Goal: Navigation & Orientation: Find specific page/section

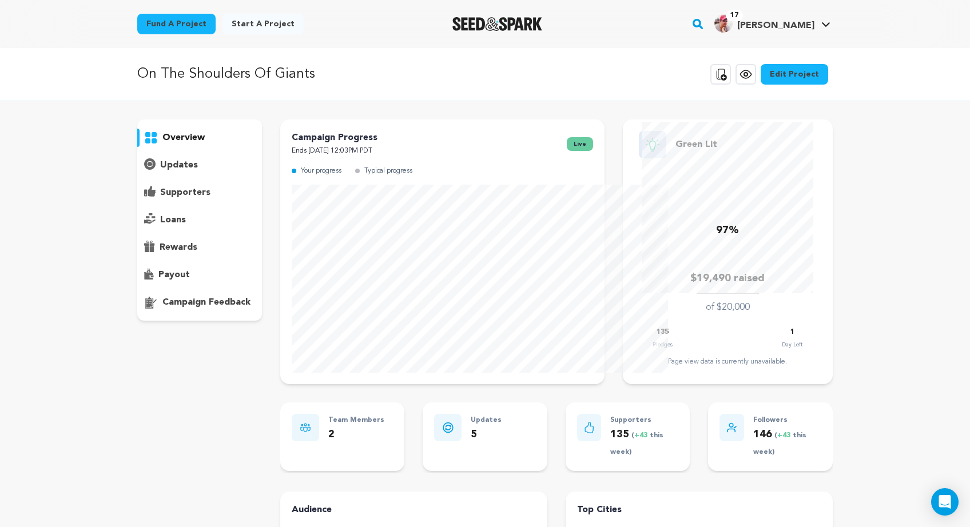
click at [137, 174] on div "updates" at bounding box center [199, 165] width 125 height 18
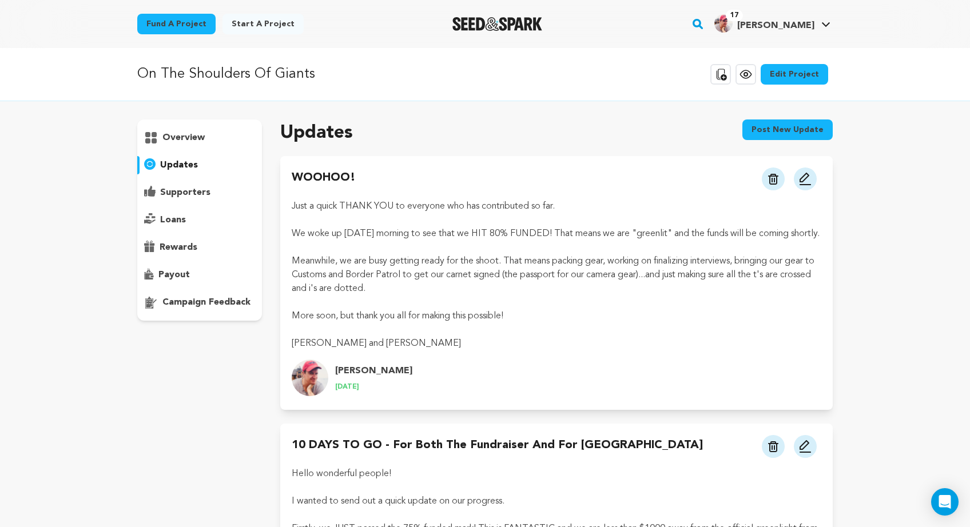
click at [162, 145] on p "overview" at bounding box center [183, 138] width 42 height 14
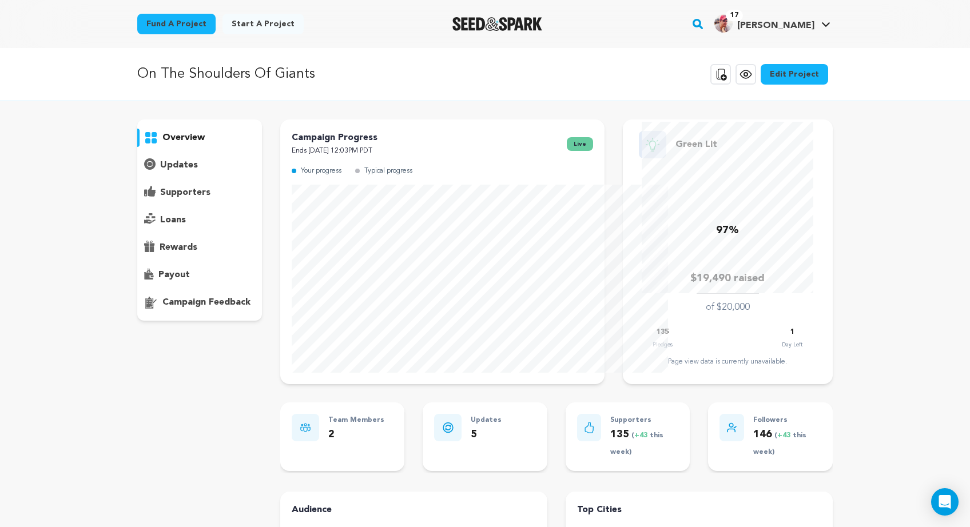
click at [160, 200] on p "supporters" at bounding box center [185, 193] width 50 height 14
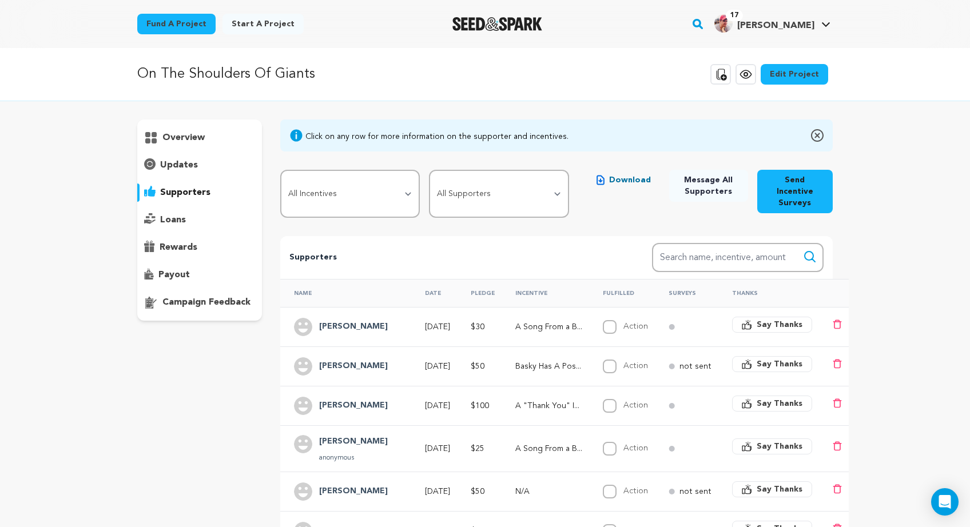
click at [160, 172] on p "updates" at bounding box center [179, 165] width 38 height 14
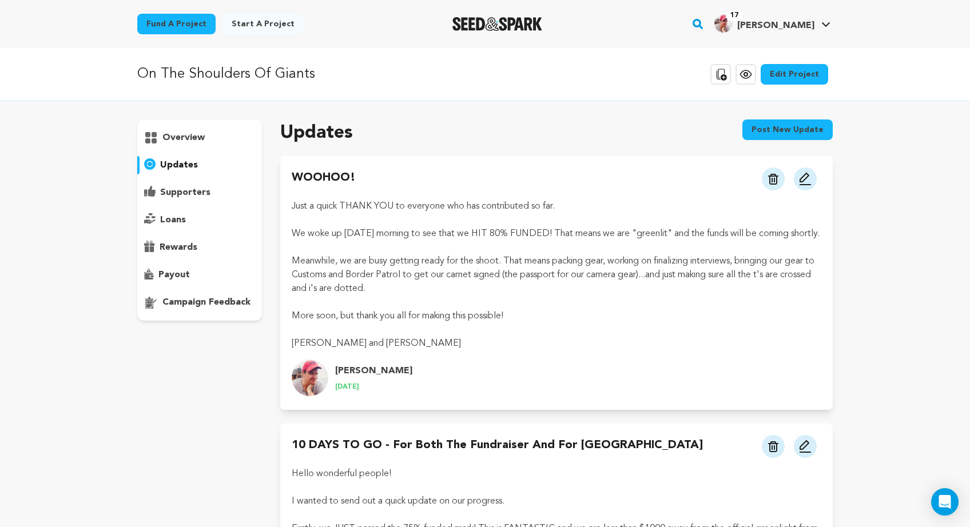
click at [162, 145] on p "overview" at bounding box center [183, 138] width 42 height 14
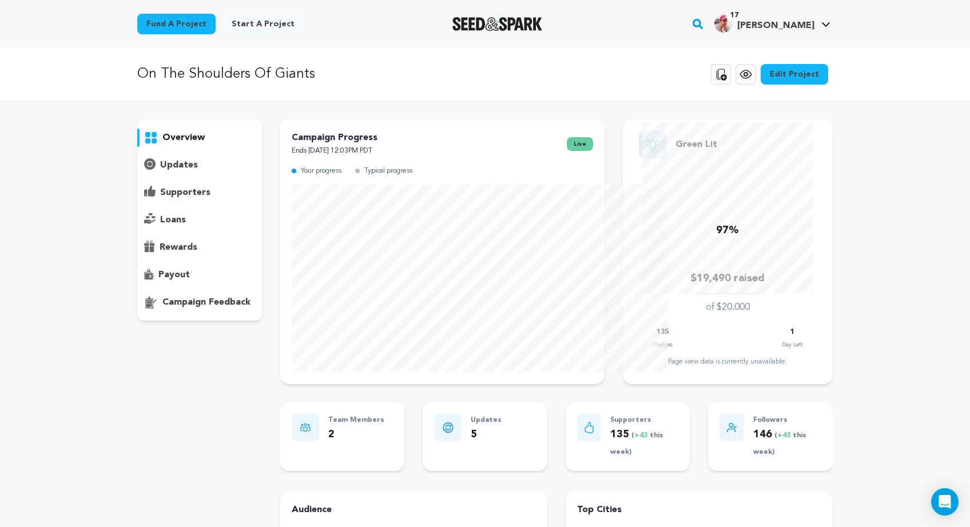
click at [160, 200] on p "supporters" at bounding box center [185, 193] width 50 height 14
